Goal: Use online tool/utility: Use online tool/utility

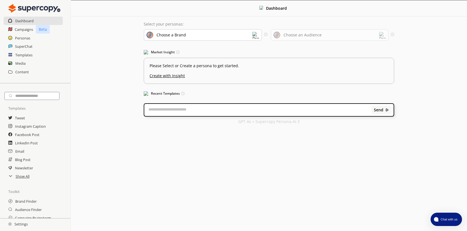
click at [245, 36] on div "Choose a Brand" at bounding box center [203, 35] width 118 height 12
click at [220, 59] on div "Taggo" at bounding box center [193, 61] width 90 height 7
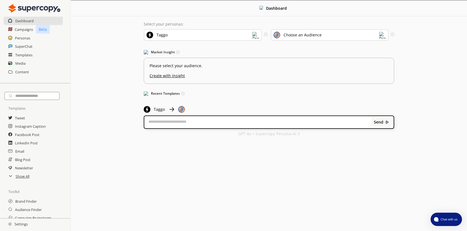
click at [293, 36] on div "Choose an Audience" at bounding box center [303, 35] width 38 height 4
click at [117, 71] on div "Dashboard Select your personas: Taggo Select the brand persona you want to use—…" at bounding box center [269, 70] width 396 height 141
click at [166, 38] on div "Taggo" at bounding box center [203, 35] width 118 height 12
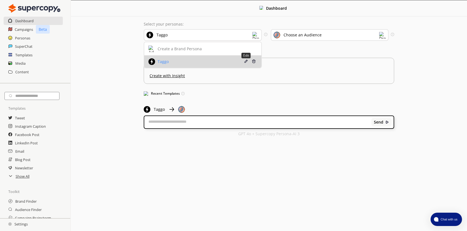
click at [246, 61] on img at bounding box center [246, 61] width 4 height 4
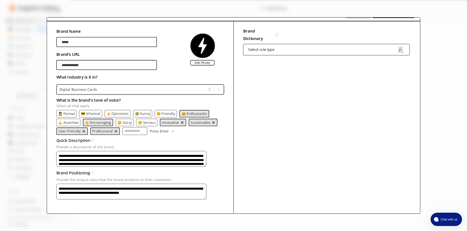
scroll to position [17, 0]
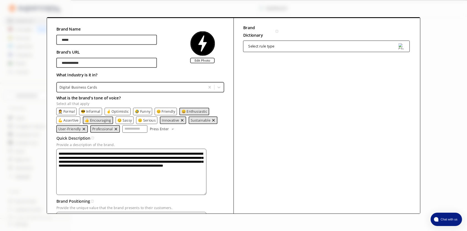
drag, startPoint x: 221, startPoint y: 164, endPoint x: 220, endPoint y: 198, distance: 34.5
click at [207, 195] on textarea "**********" at bounding box center [131, 172] width 150 height 46
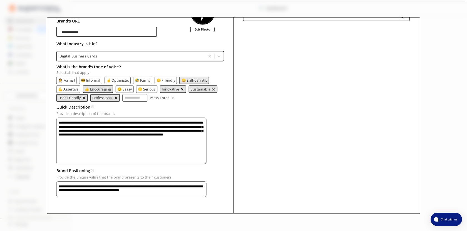
scroll to position [0, 0]
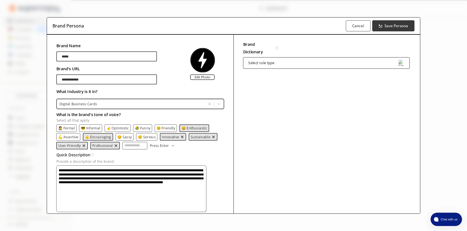
click at [284, 64] on div "Select rule type" at bounding box center [326, 62] width 167 height 11
click at [320, 142] on div "Brand Dictionary Define key brand-specific terms and language for consistent me…" at bounding box center [326, 148] width 187 height 227
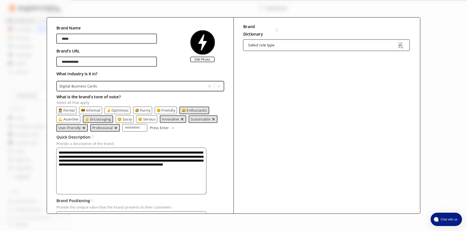
scroll to position [26, 0]
